Goal: Task Accomplishment & Management: Complete application form

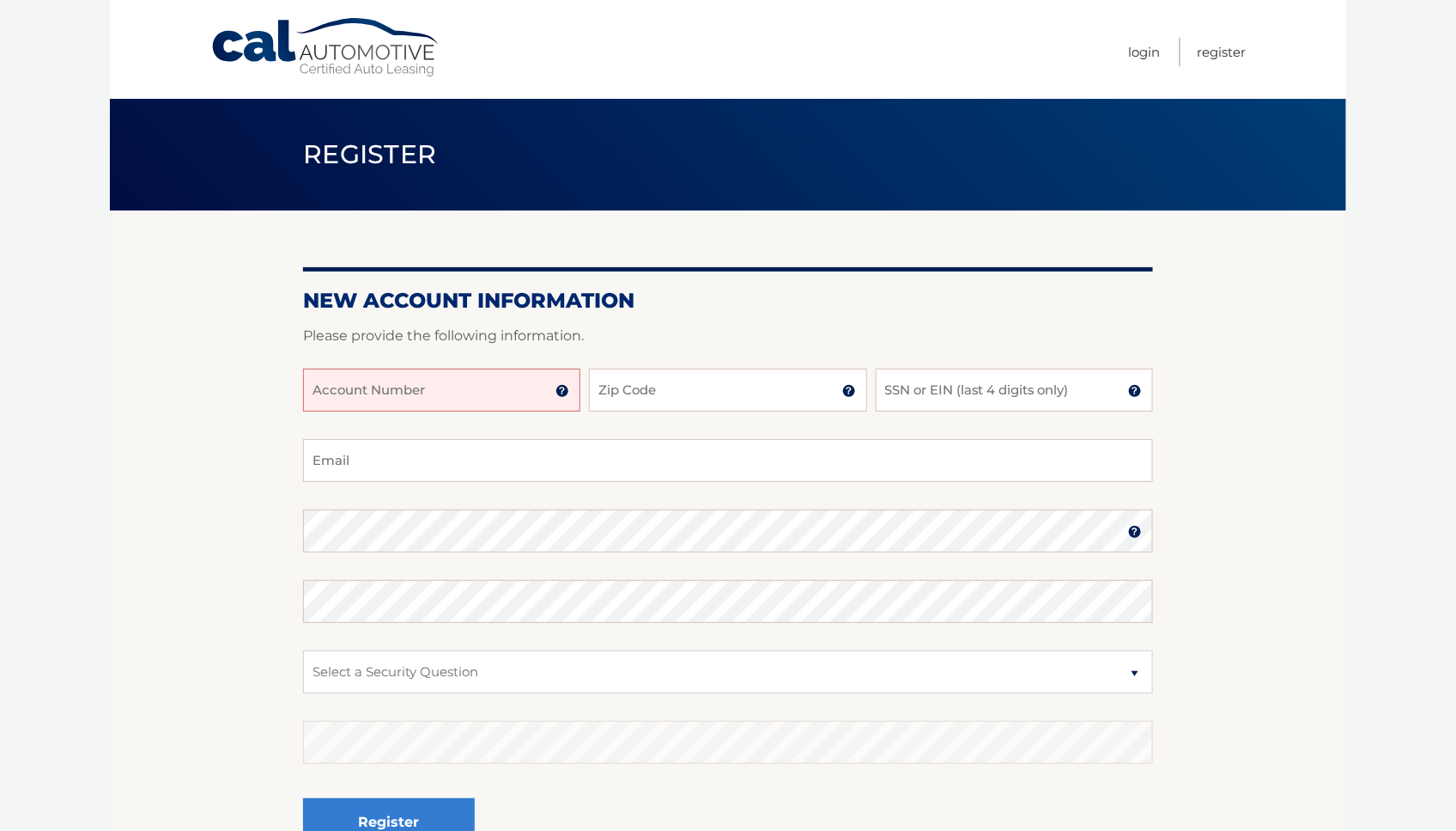
click at [561, 391] on img at bounding box center [561, 390] width 13 height 13
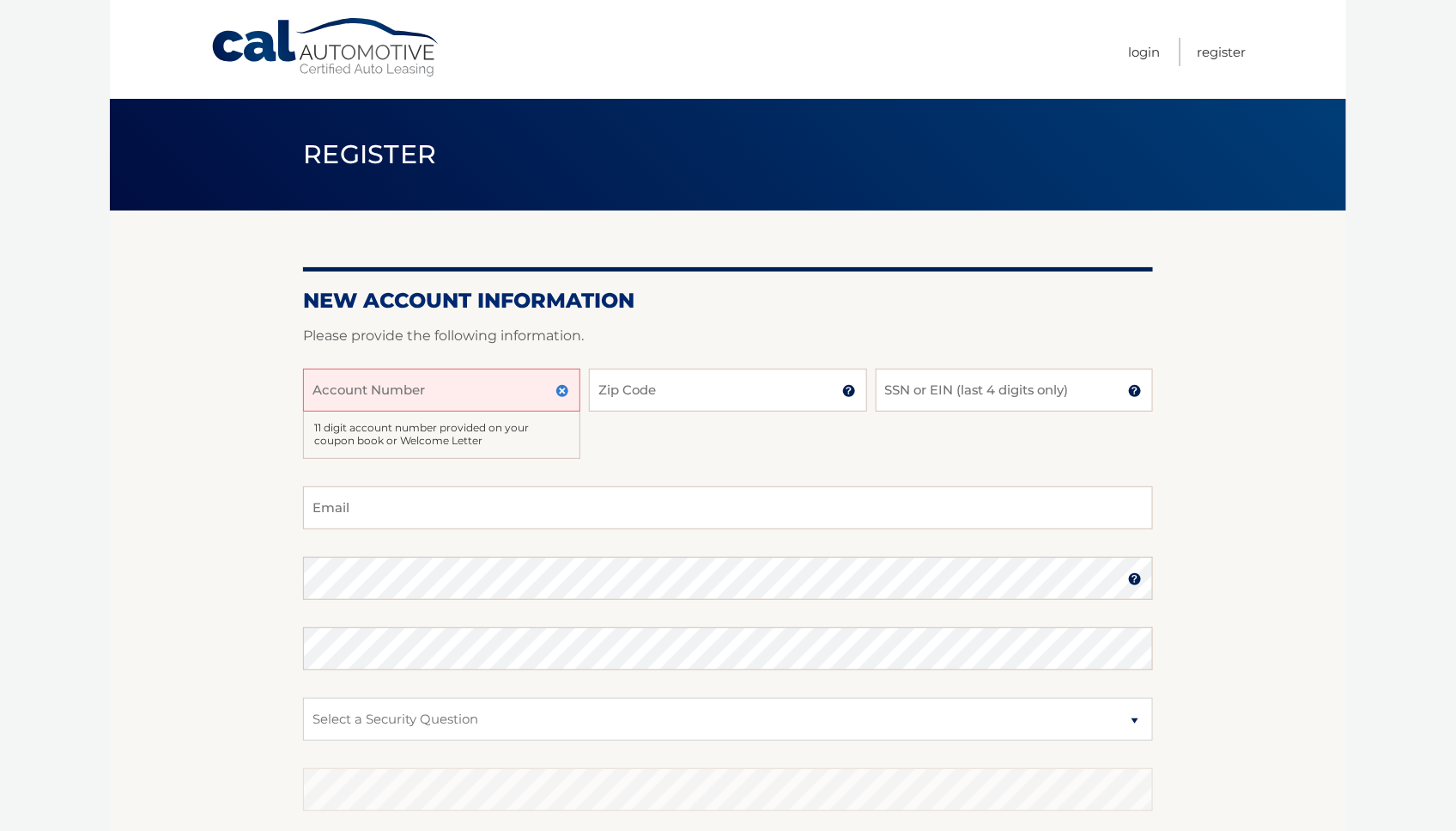
click at [333, 393] on input "Account Number" at bounding box center [442, 390] width 277 height 43
type input "44456002655"
click at [849, 392] on img at bounding box center [848, 390] width 13 height 13
click at [663, 393] on input "Zip Code" at bounding box center [728, 390] width 277 height 43
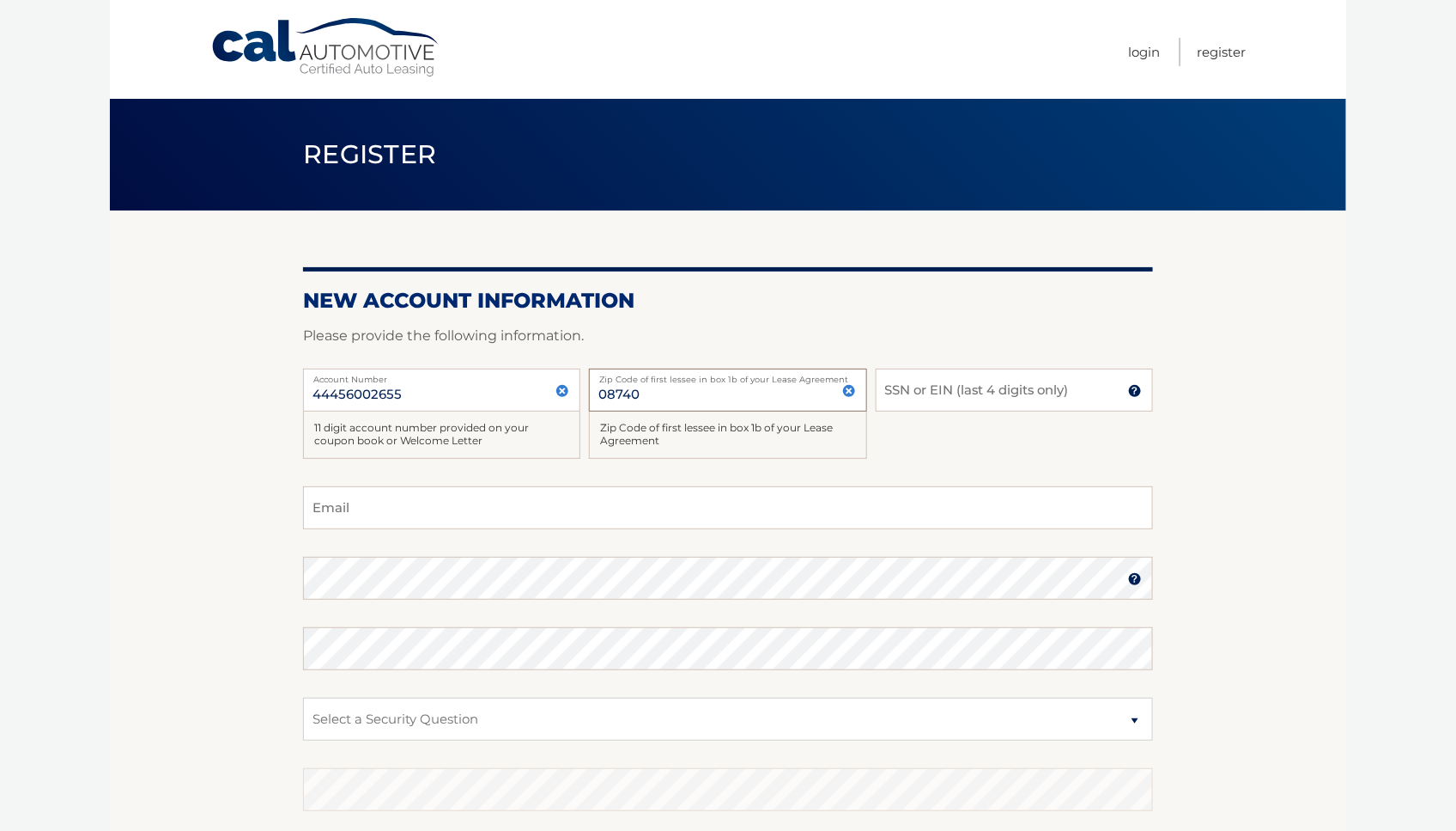
type input "08740"
click at [1138, 391] on img at bounding box center [1134, 390] width 13 height 13
click at [963, 396] on input "SSN or EIN (last 4 digits only)" at bounding box center [1014, 390] width 277 height 43
type input "4131"
click at [327, 509] on input "Email" at bounding box center [728, 507] width 850 height 43
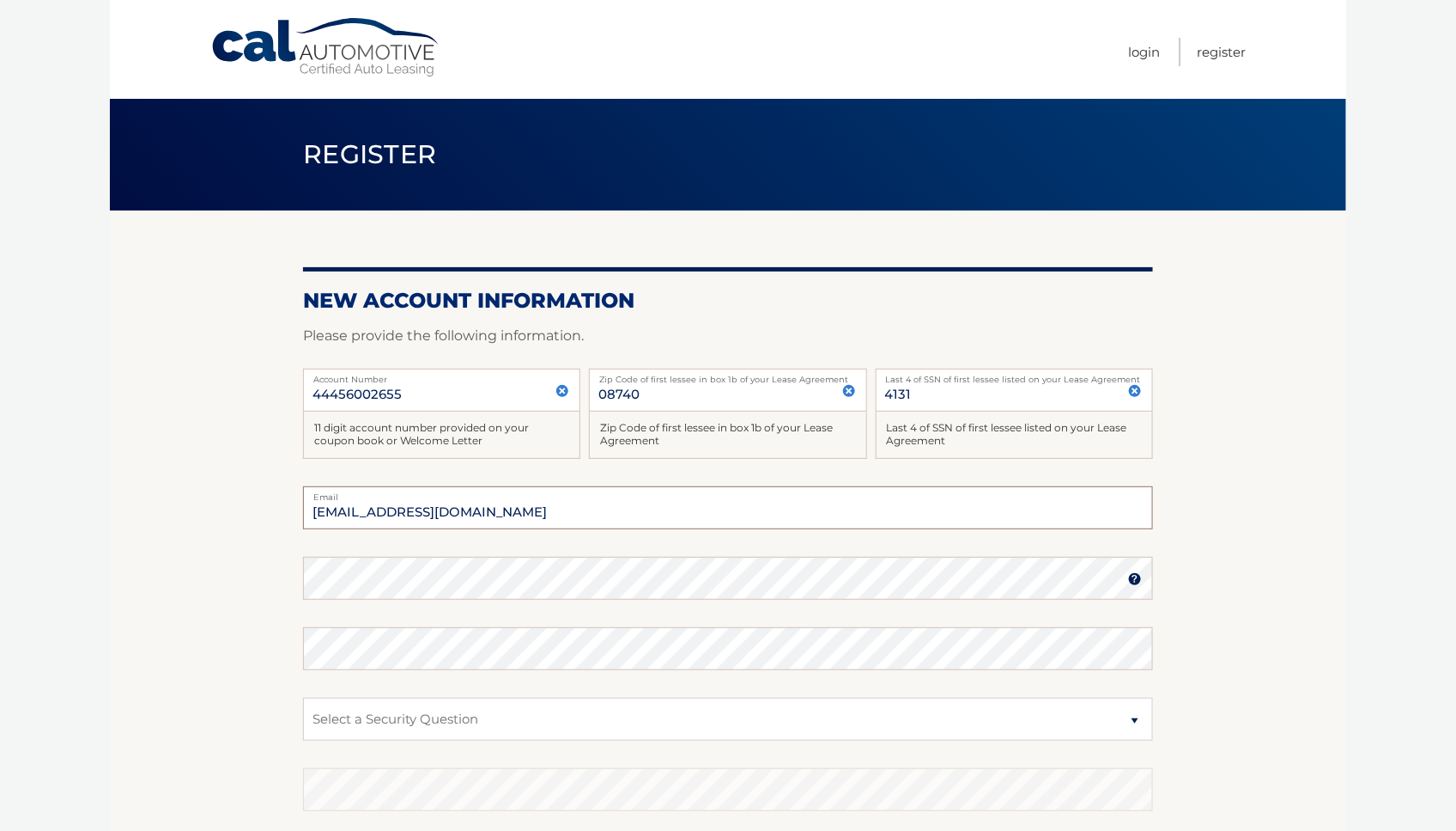
type input "tara0712@hotmail.com"
click at [1137, 579] on img at bounding box center [1134, 579] width 13 height 13
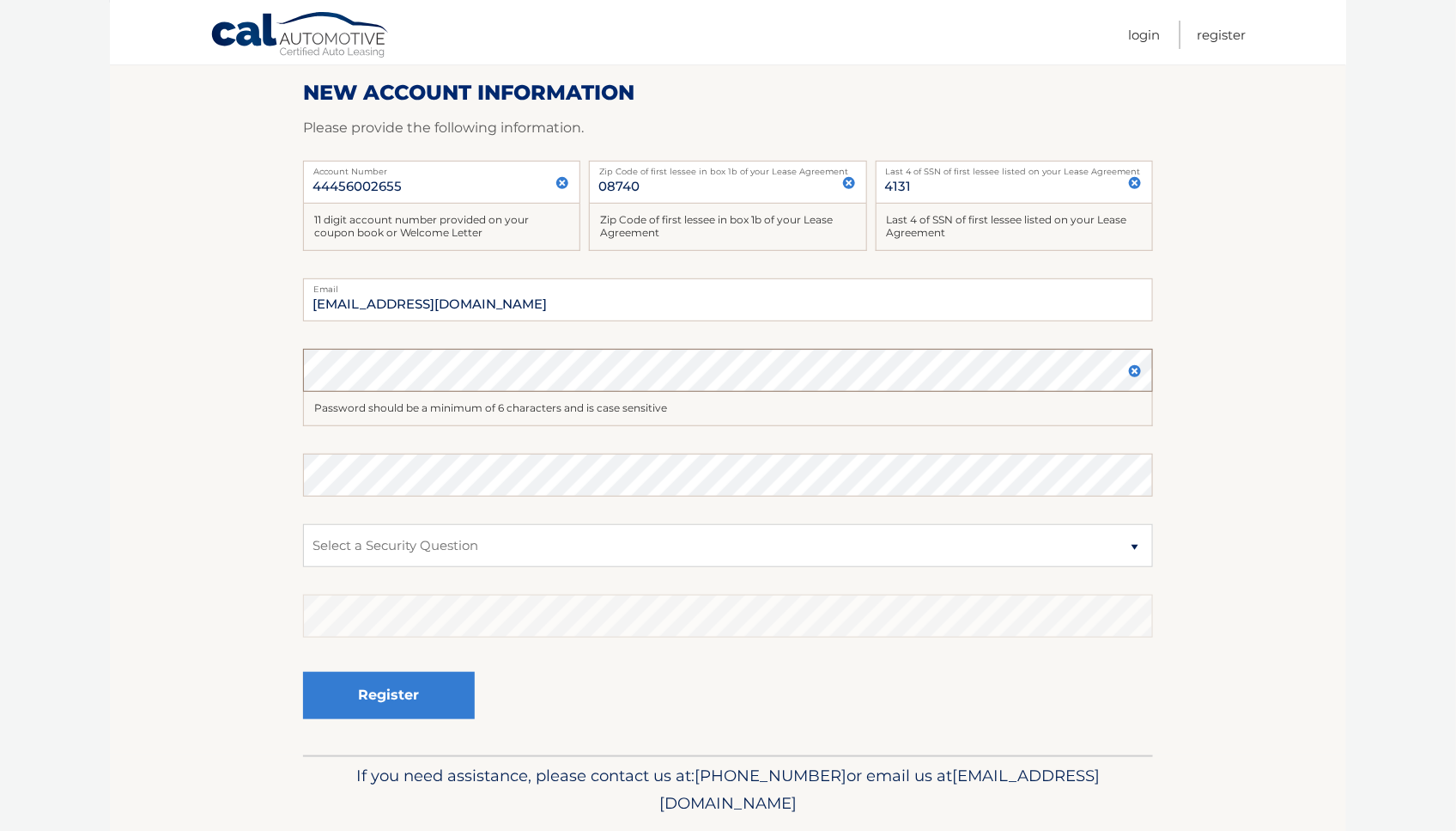
scroll to position [261, 0]
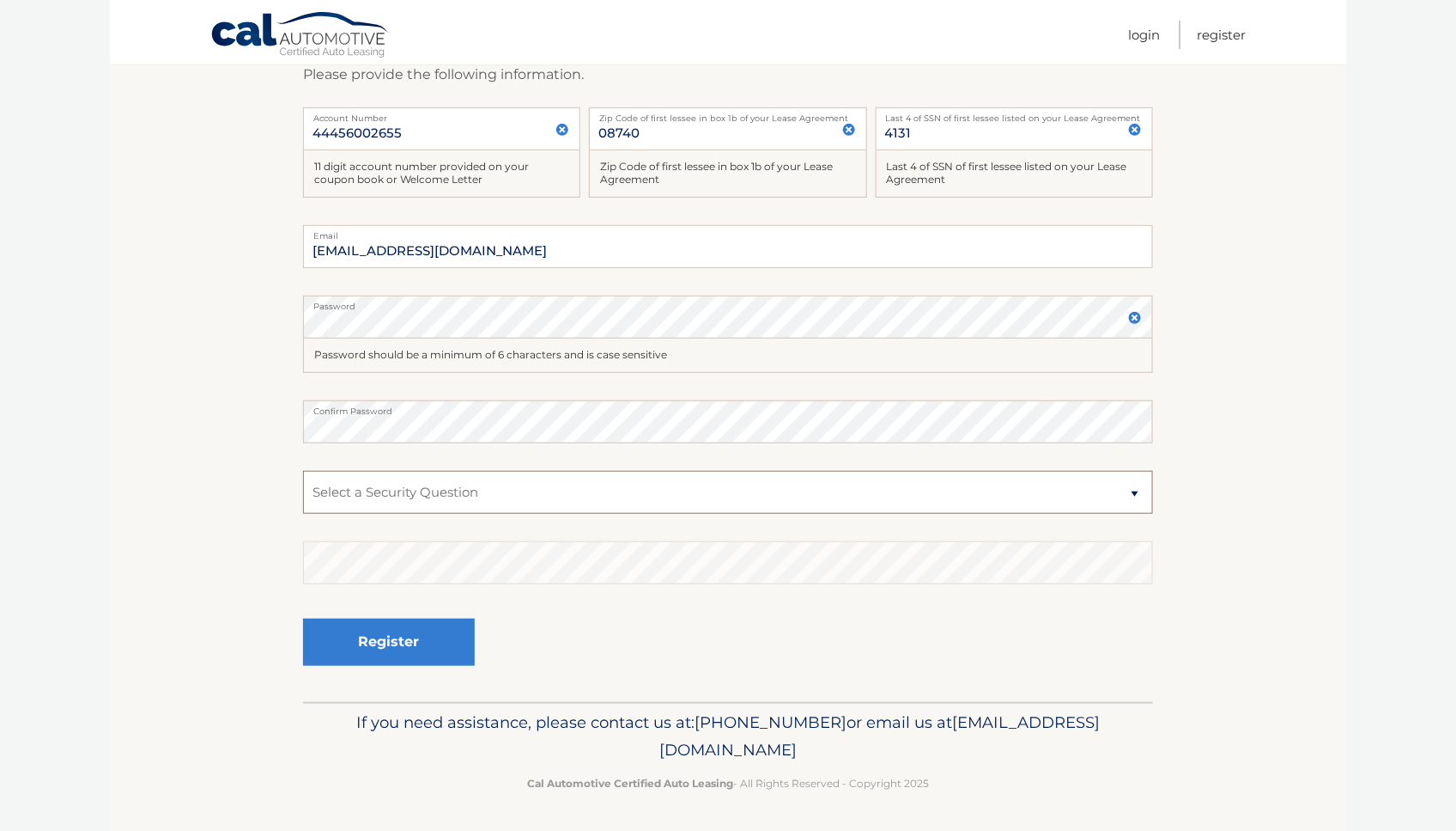
click at [1136, 492] on select "Select a Security Question What was the name of your elementary school? What is…" at bounding box center [728, 492] width 850 height 43
select select "2"
click at [303, 471] on select "Select a Security Question What was the name of your elementary school? What is…" at bounding box center [728, 492] width 850 height 43
click at [392, 643] on button "Register" at bounding box center [388, 642] width 171 height 47
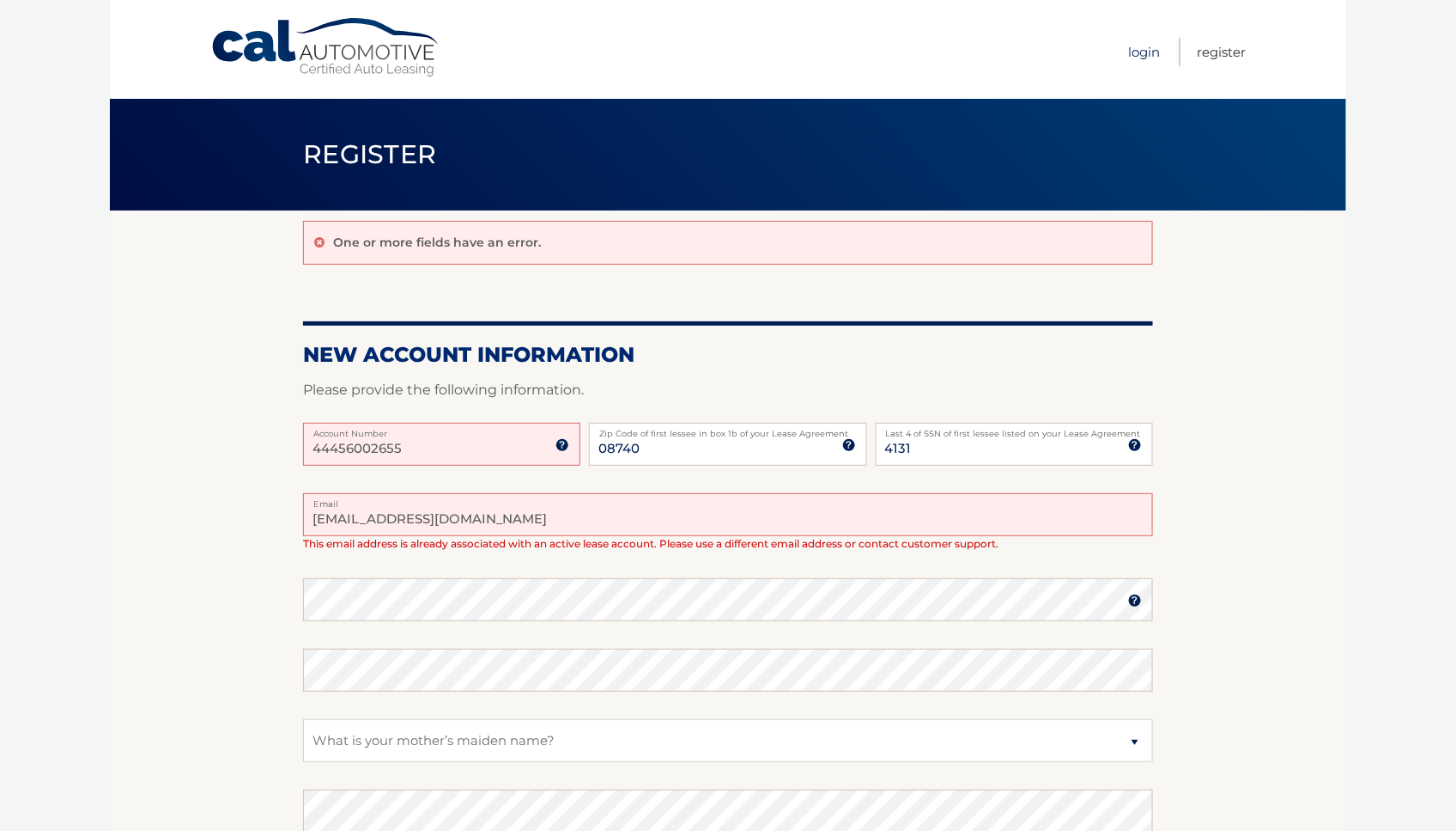
click at [1146, 52] on link "Login" at bounding box center [1144, 52] width 32 height 28
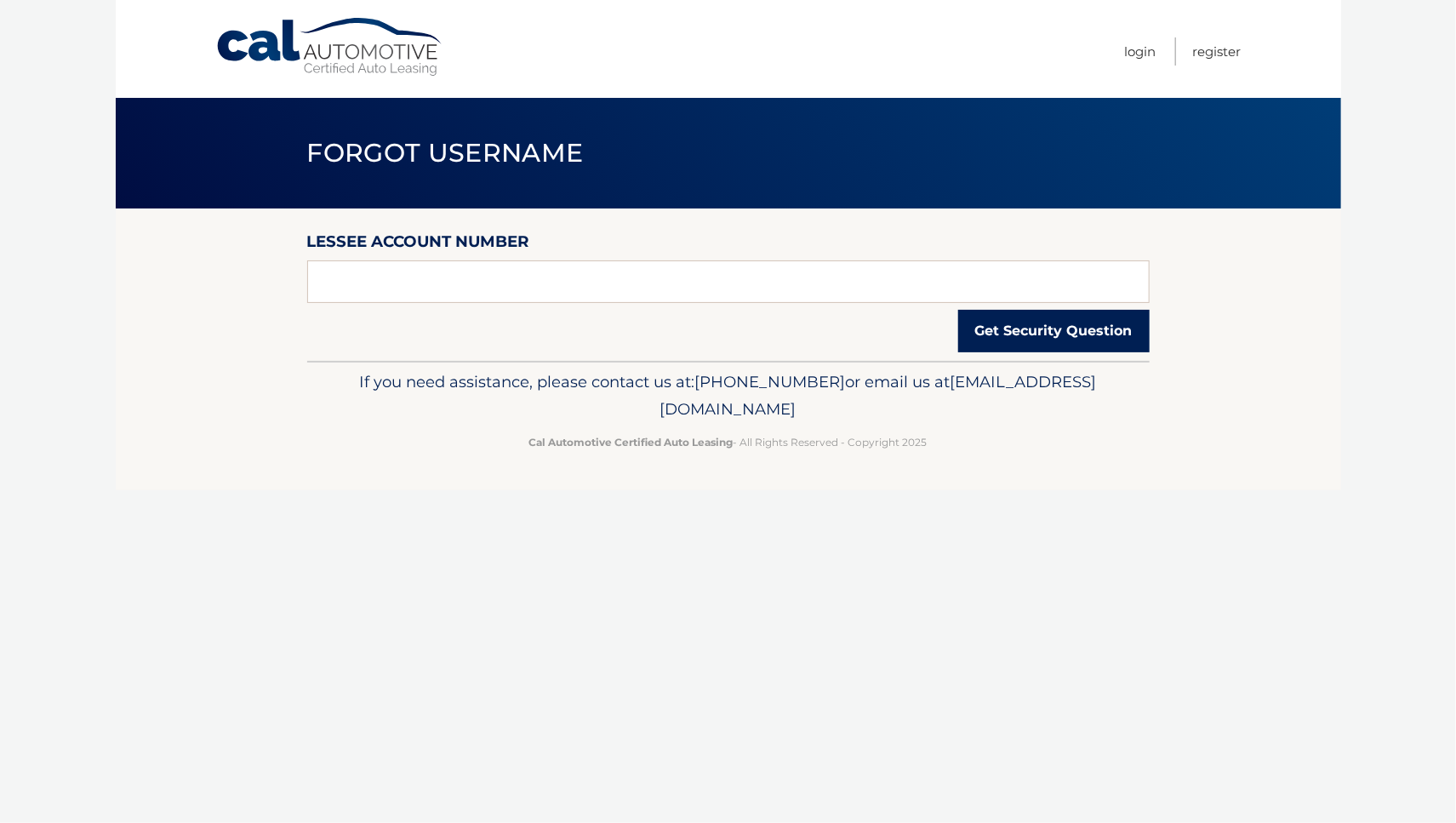
click at [1041, 333] on button "Get Security Question" at bounding box center [1053, 331] width 191 height 42
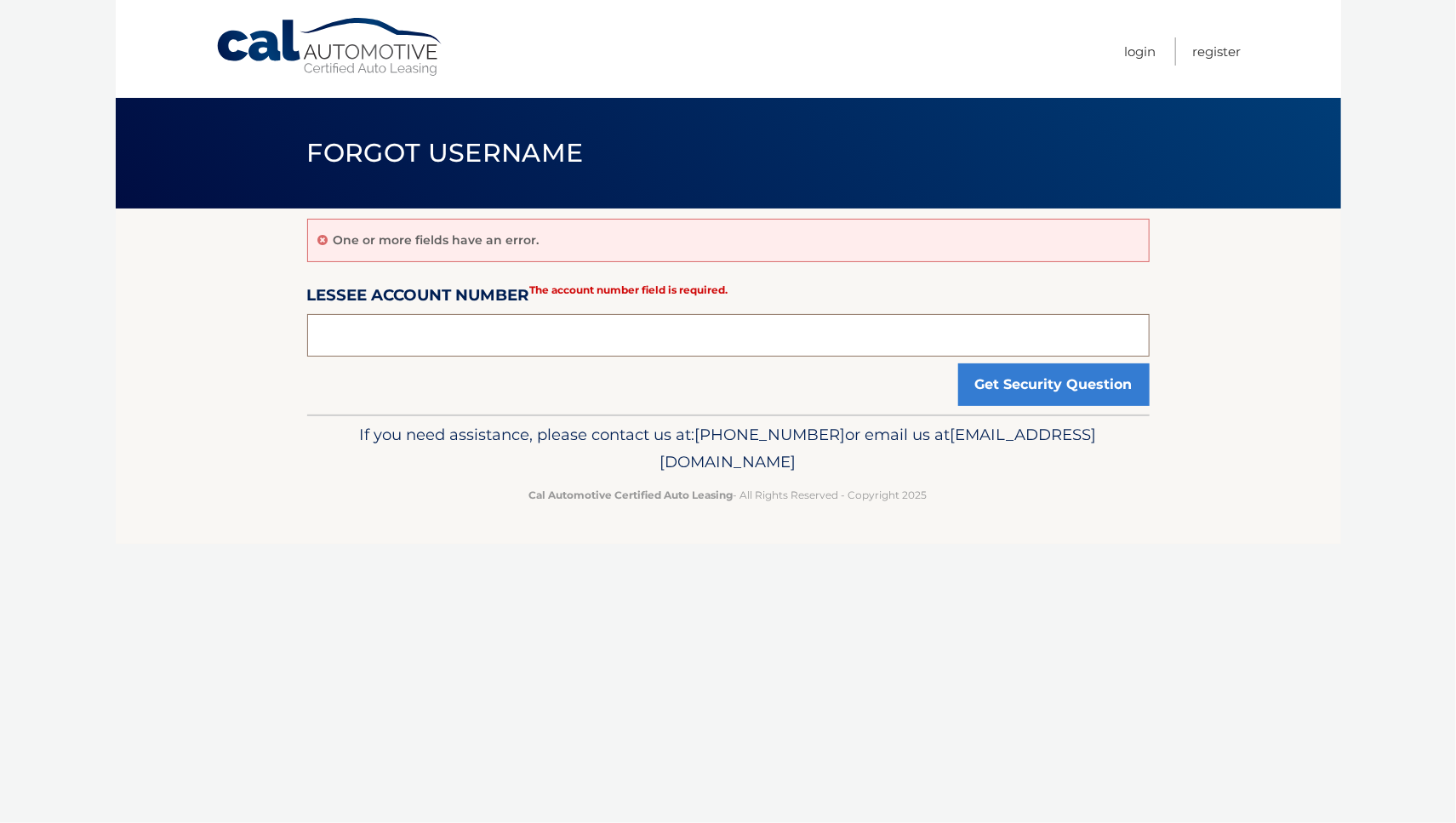
click at [313, 342] on input "text" at bounding box center [728, 335] width 842 height 42
type input "44455539094"
click at [1040, 388] on button "Get Security Question" at bounding box center [1053, 385] width 191 height 42
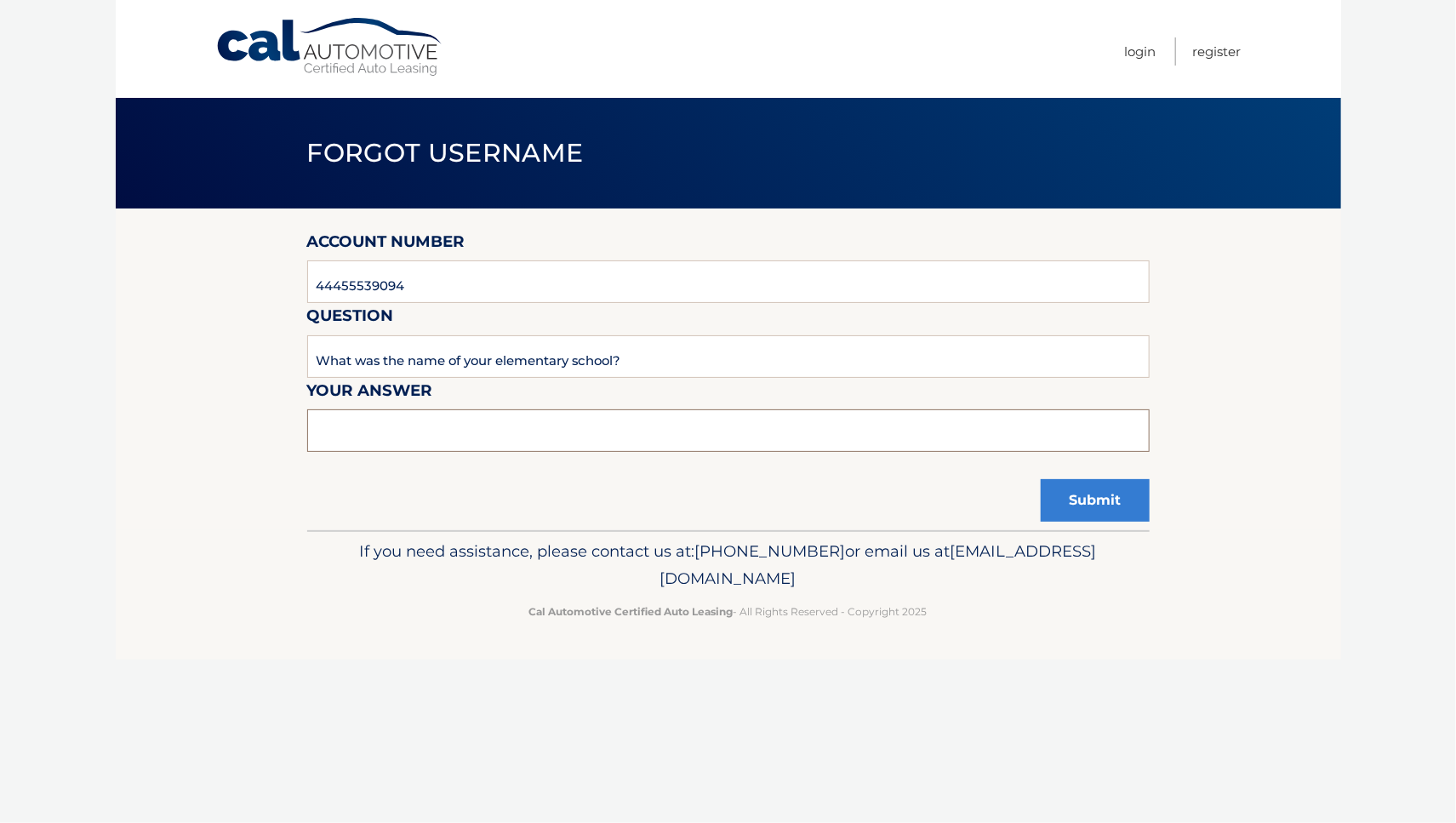
click at [335, 430] on input "text" at bounding box center [728, 430] width 842 height 42
type input "[PERSON_NAME]"
click at [1091, 500] on button "Submit" at bounding box center [1095, 500] width 109 height 42
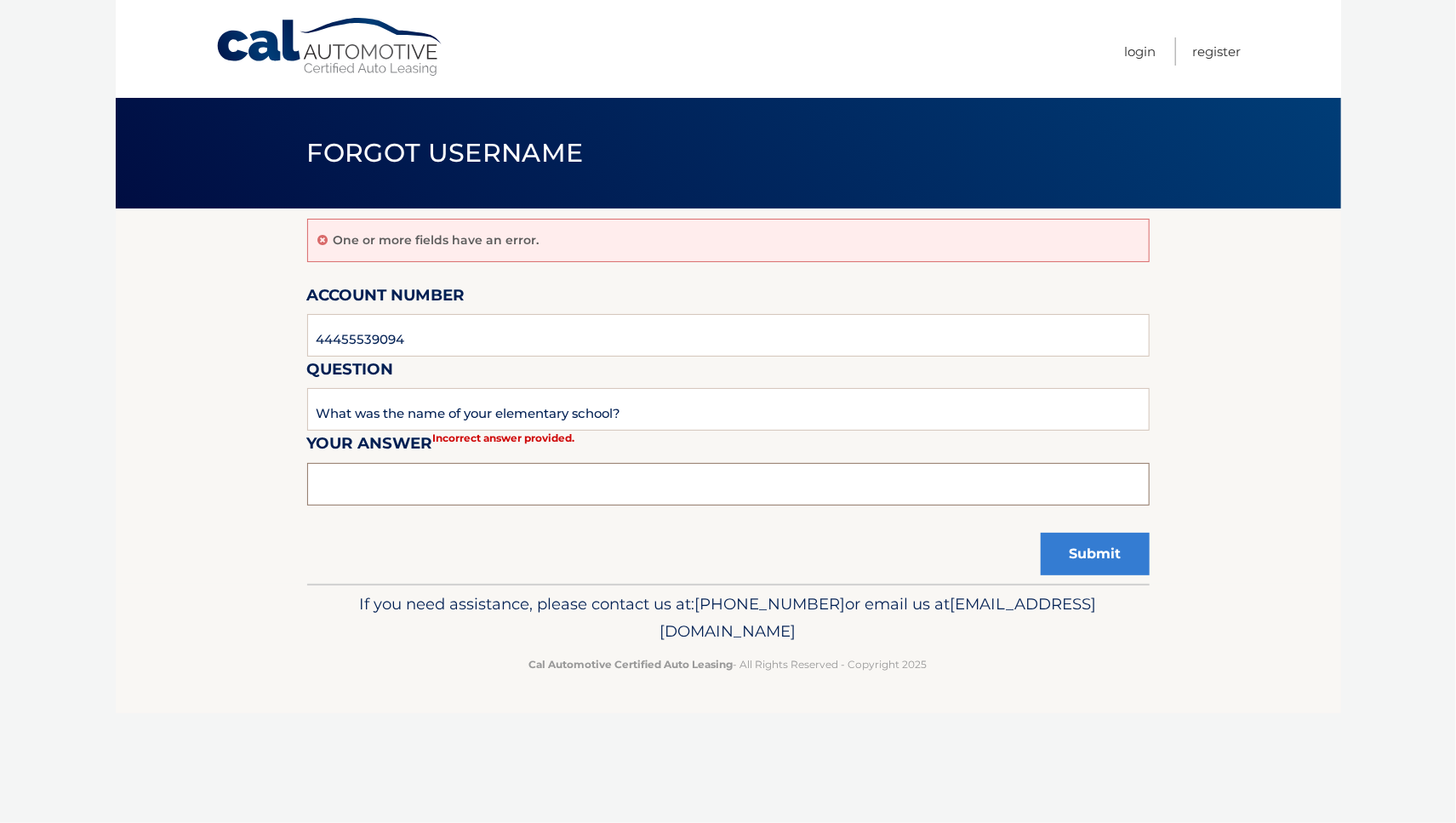
click at [325, 481] on input "text" at bounding box center [728, 484] width 842 height 42
type input "burnett"
click at [1093, 554] on button "Submit" at bounding box center [1095, 554] width 109 height 42
click at [352, 489] on input "text" at bounding box center [728, 484] width 842 height 42
drag, startPoint x: 377, startPoint y: 487, endPoint x: 307, endPoint y: 481, distance: 70.3
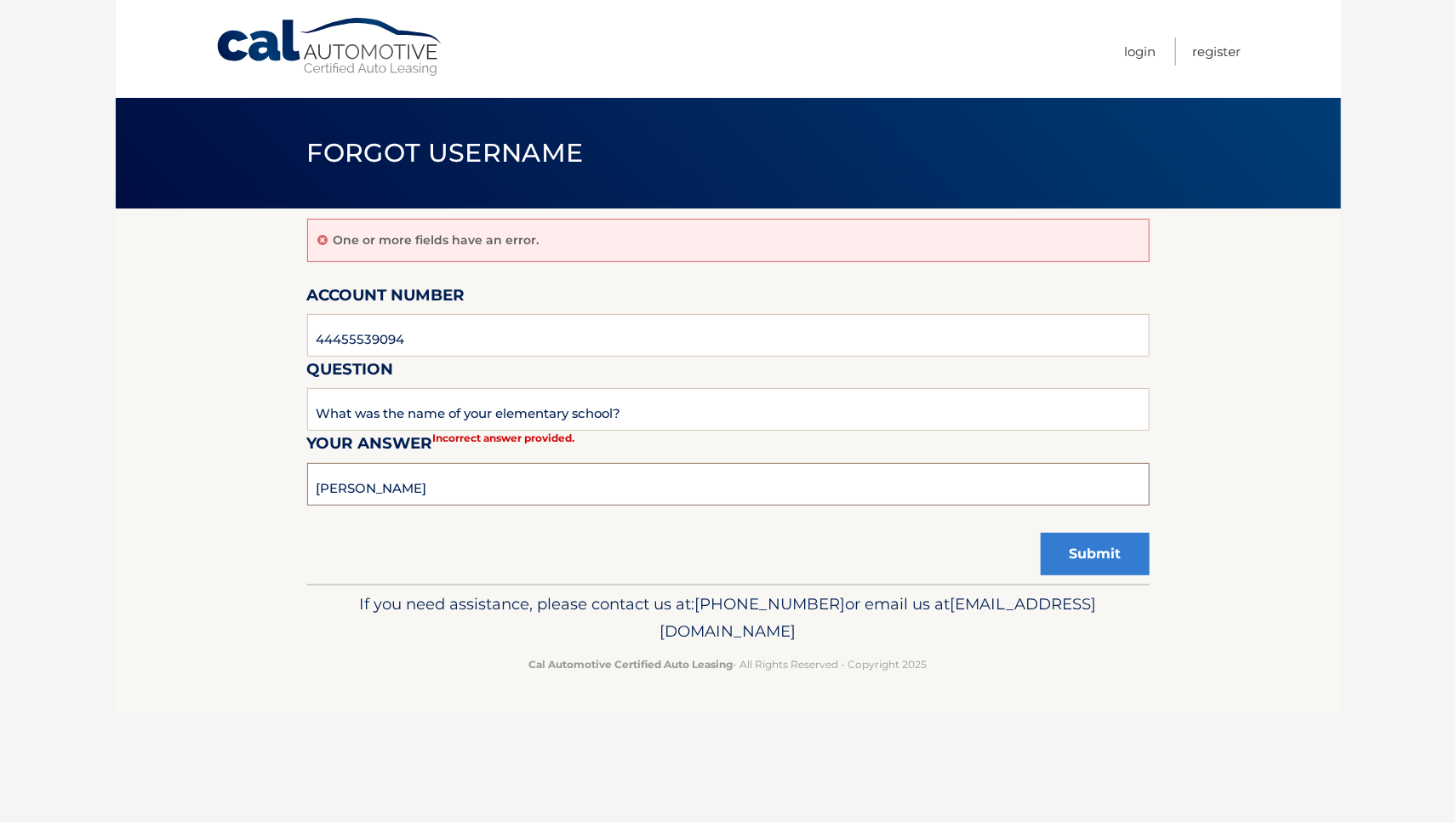
click at [307, 481] on input "[PERSON_NAME]" at bounding box center [728, 484] width 842 height 42
type input "[US_STATE]"
click at [1091, 550] on button "Submit" at bounding box center [1095, 554] width 109 height 42
click at [434, 475] on input "text" at bounding box center [728, 484] width 842 height 42
type input "franklin"
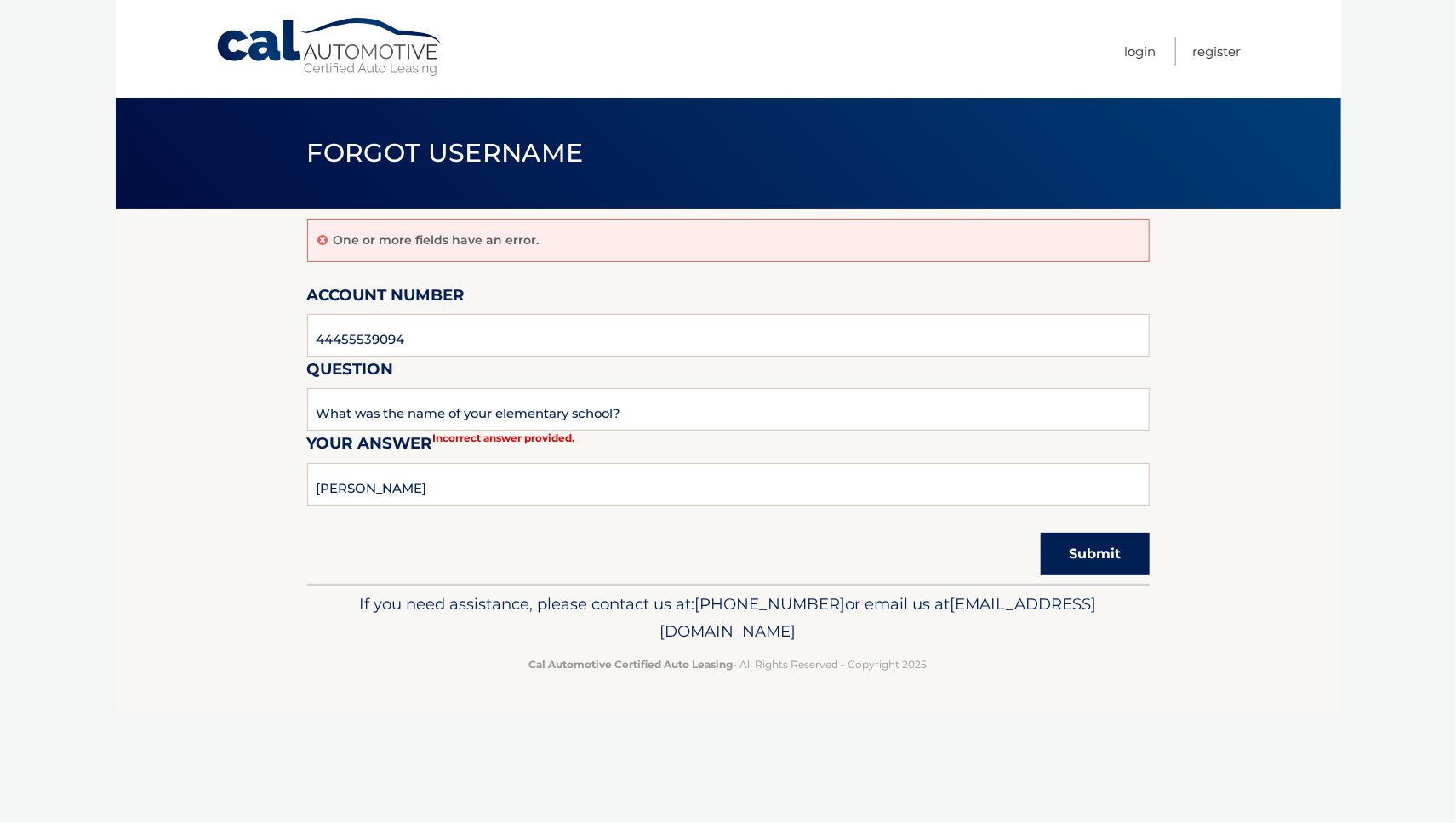
click at [1092, 552] on button "Submit" at bounding box center [1095, 554] width 109 height 42
click at [365, 484] on input "text" at bounding box center [728, 484] width 842 height 42
type input "Franklin Elementery"
click at [1099, 552] on button "Submit" at bounding box center [1095, 554] width 109 height 42
click at [343, 487] on input "text" at bounding box center [728, 484] width 842 height 42
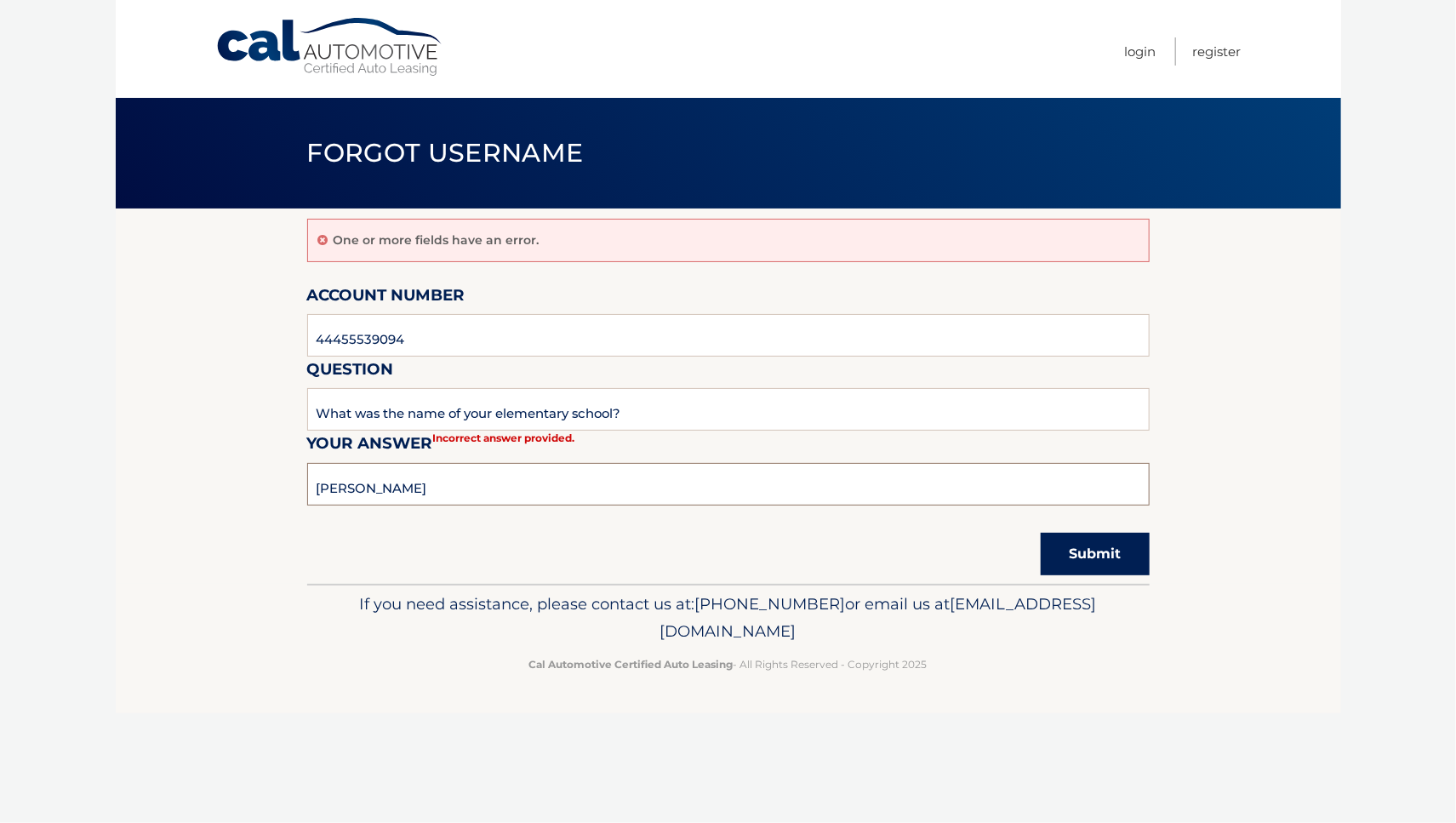
type input "Abraham Clark"
click at [1092, 555] on button "Submit" at bounding box center [1095, 554] width 109 height 42
click at [349, 482] on input "text" at bounding box center [728, 484] width 842 height 42
type input "Franklin Elementery School"
click at [1086, 553] on button "Submit" at bounding box center [1095, 554] width 109 height 42
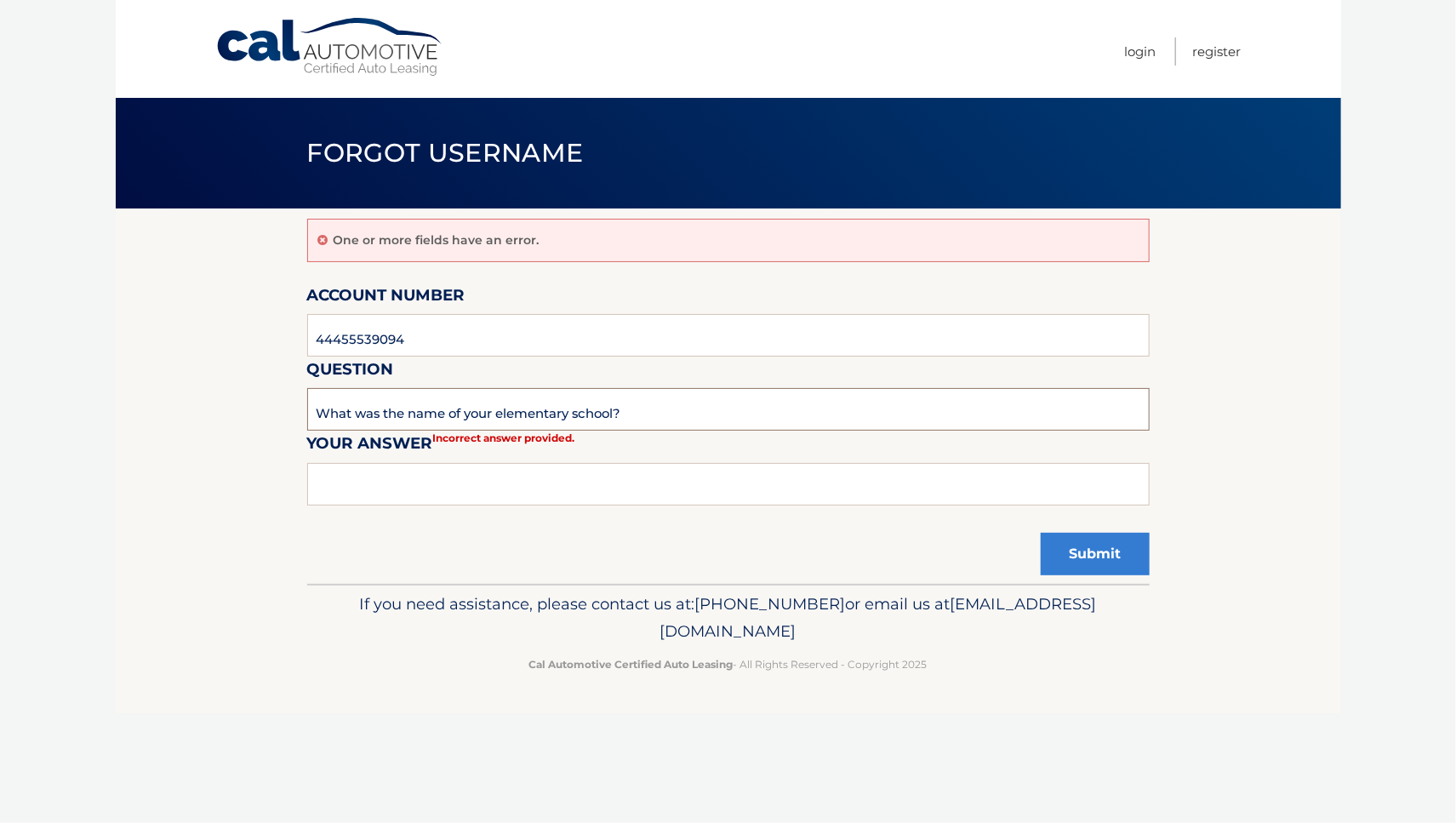
click at [685, 408] on input "What was the name of your elementary school?" at bounding box center [728, 409] width 842 height 42
click at [560, 402] on input "What was the name of your elementary school?" at bounding box center [728, 409] width 842 height 42
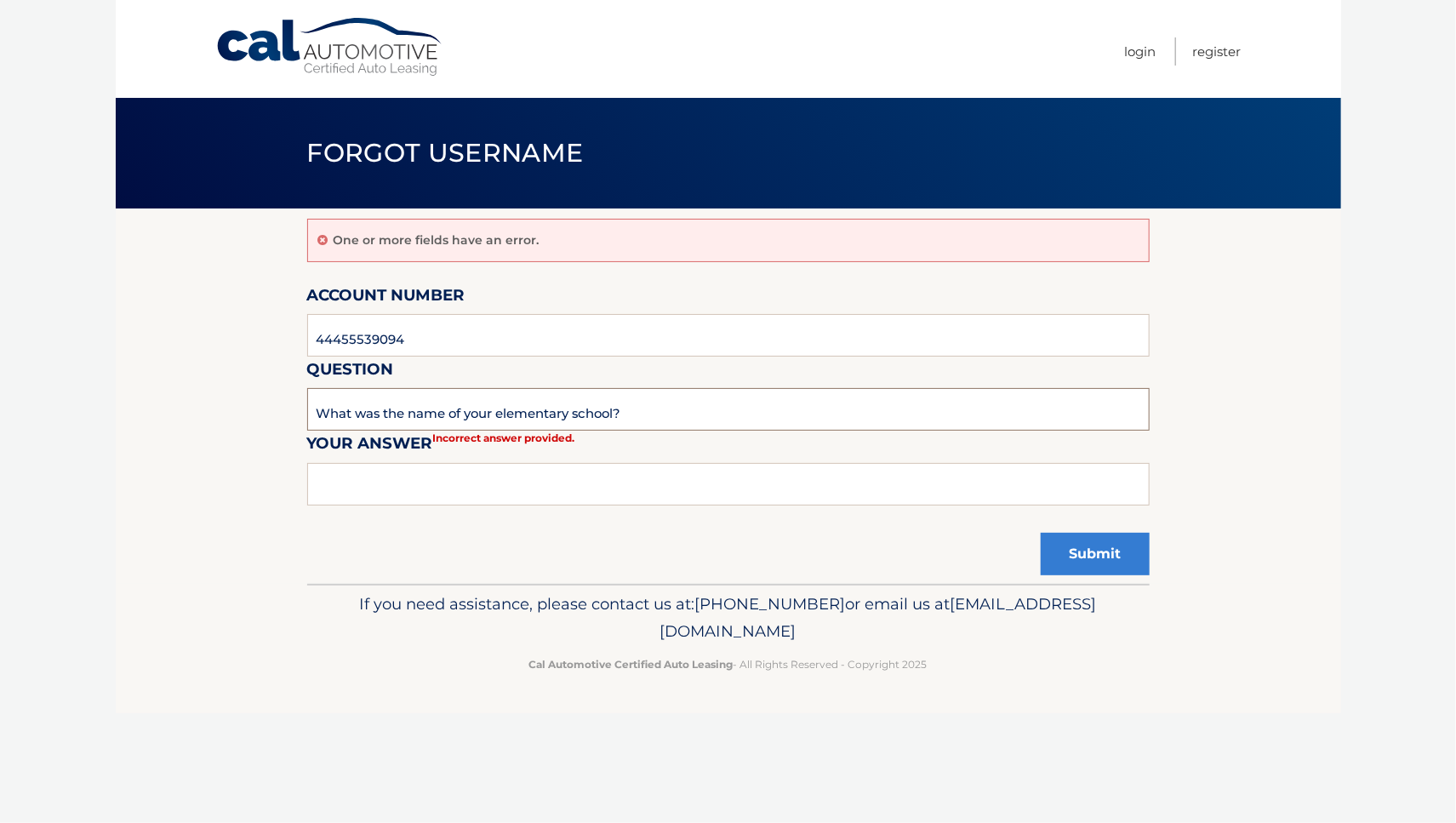
drag, startPoint x: 666, startPoint y: 413, endPoint x: 676, endPoint y: 413, distance: 10.0
click at [667, 413] on input "What was the name of your elementary school?" at bounding box center [728, 409] width 842 height 42
click at [677, 413] on input "What was the name of your elementary school?" at bounding box center [728, 409] width 842 height 42
click at [323, 481] on input "text" at bounding box center [728, 484] width 842 height 42
click at [342, 486] on input "text" at bounding box center [728, 484] width 842 height 42
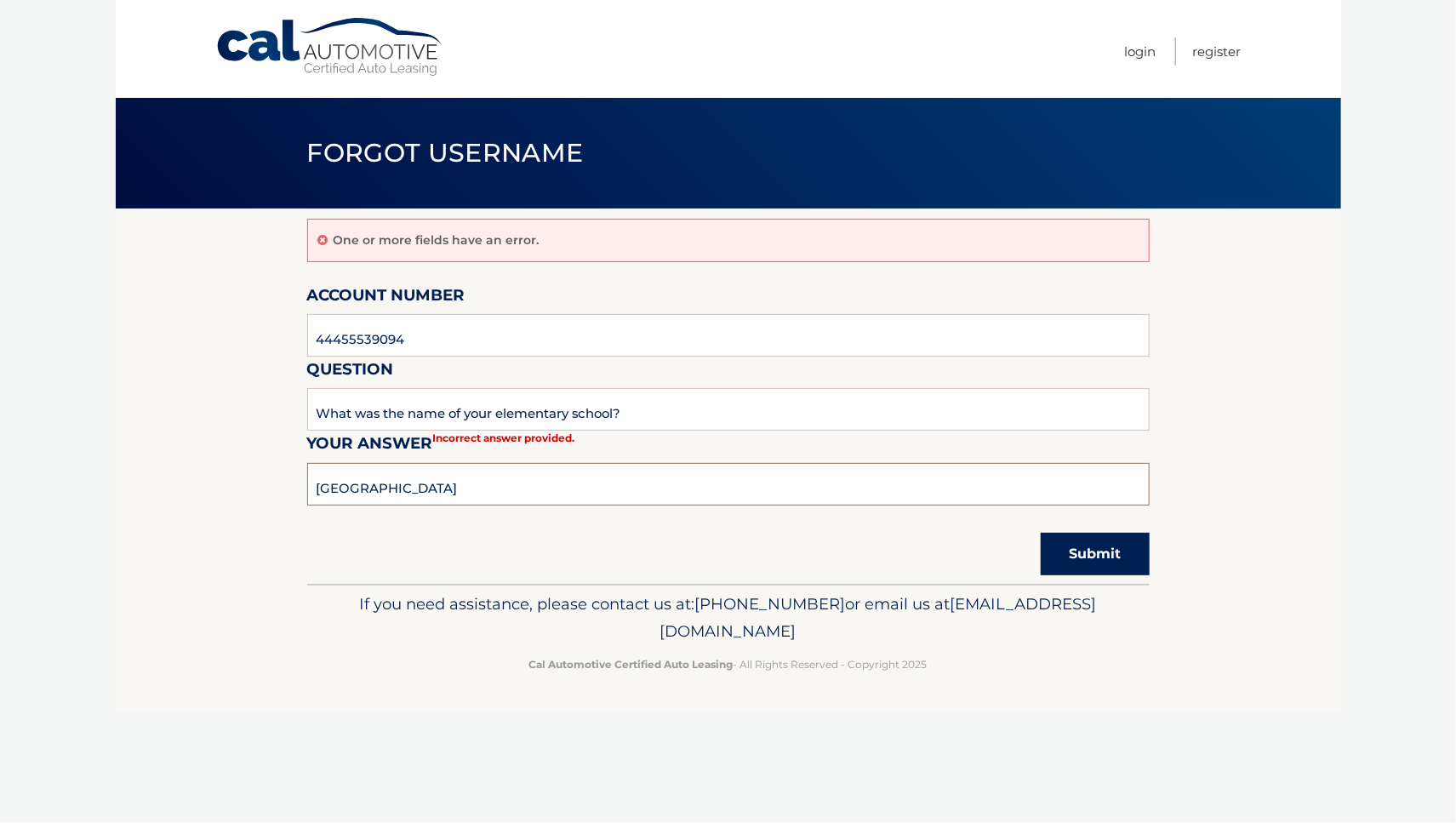
type input "Franklin Elementary"
click at [1086, 557] on button "Submit" at bounding box center [1095, 554] width 109 height 42
click at [316, 487] on input "text" at bounding box center [728, 484] width 842 height 42
type input "Franklin Elementary School"
click at [1072, 553] on button "Submit" at bounding box center [1095, 554] width 109 height 42
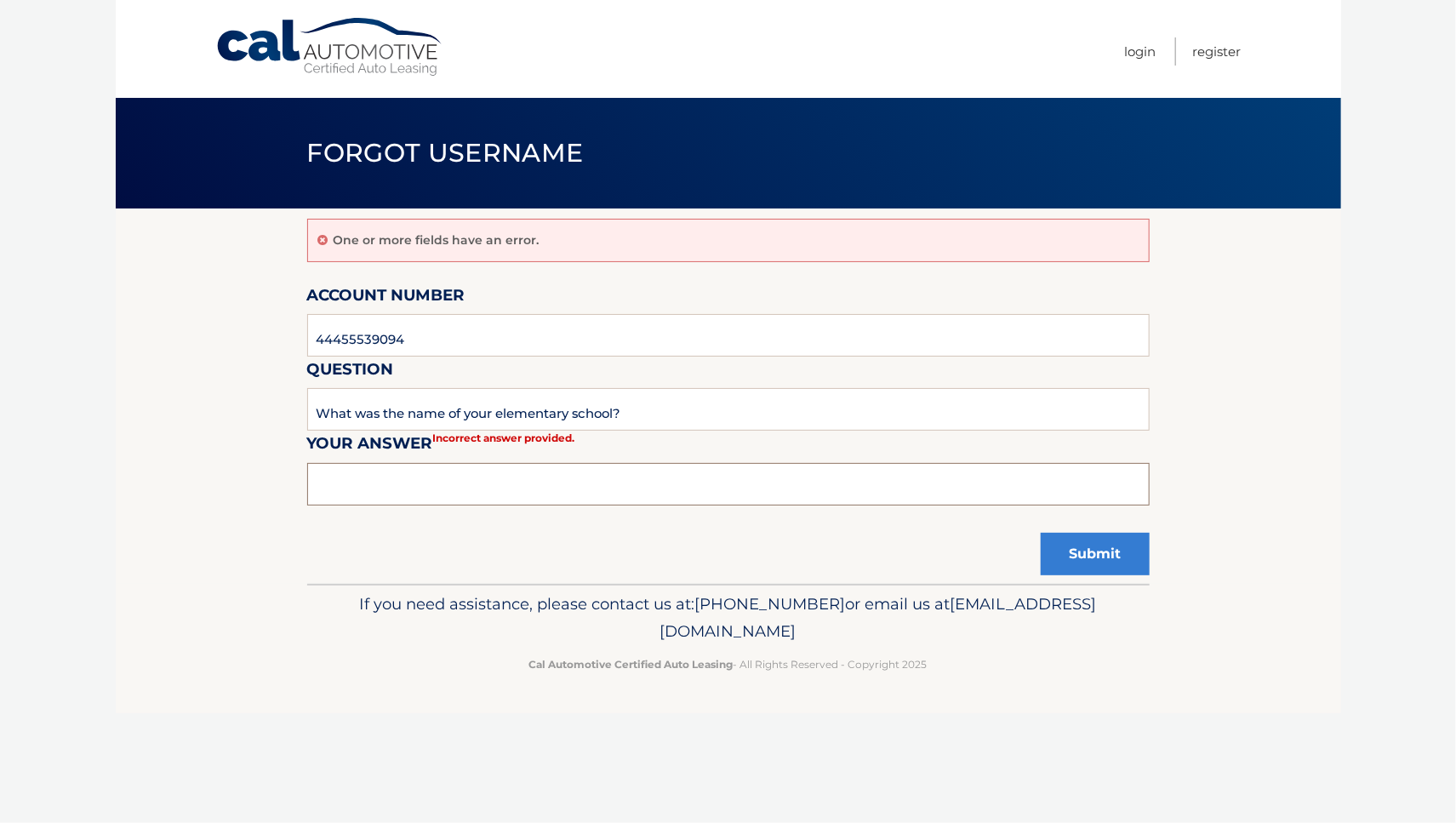
click at [324, 483] on input "text" at bounding box center [728, 484] width 842 height 42
type input "[PERSON_NAME] school"
click at [1096, 549] on button "Submit" at bounding box center [1095, 554] width 109 height 42
